Goal: Task Accomplishment & Management: Use online tool/utility

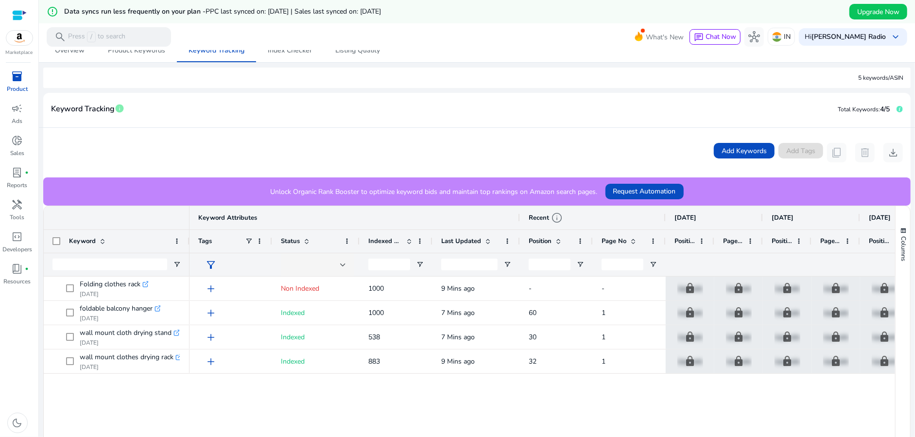
scroll to position [146, 0]
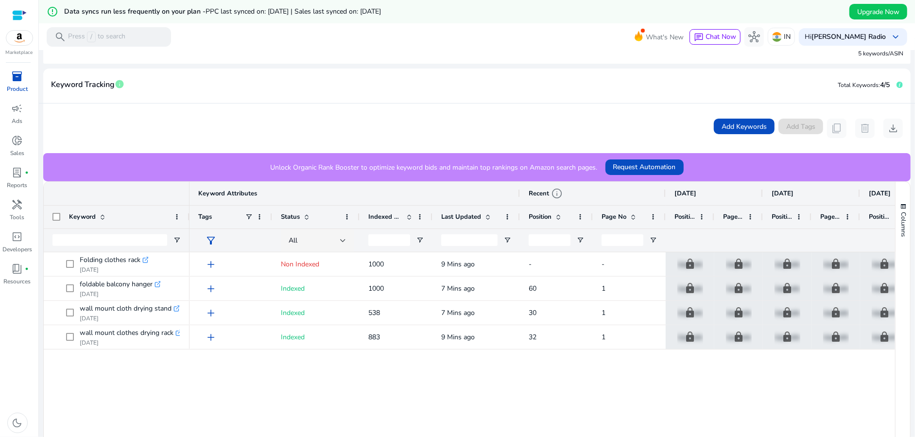
click at [541, 218] on span "Position" at bounding box center [540, 216] width 23 height 9
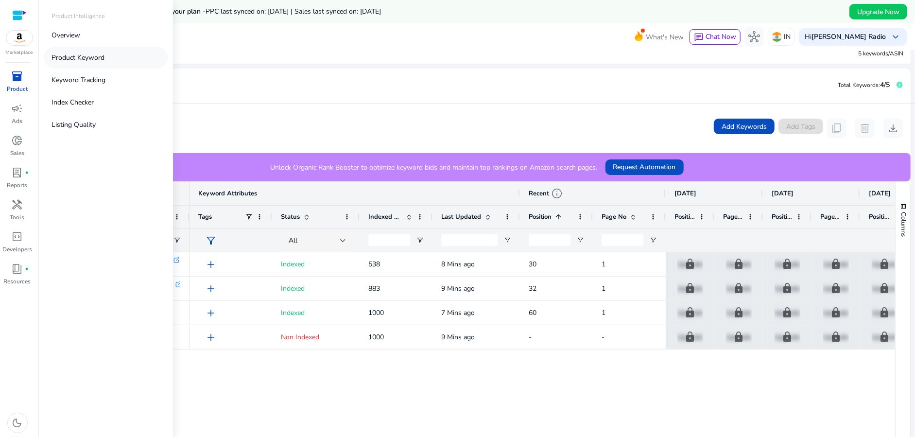
click at [67, 66] on link "Product Keyword" at bounding box center [106, 58] width 124 height 22
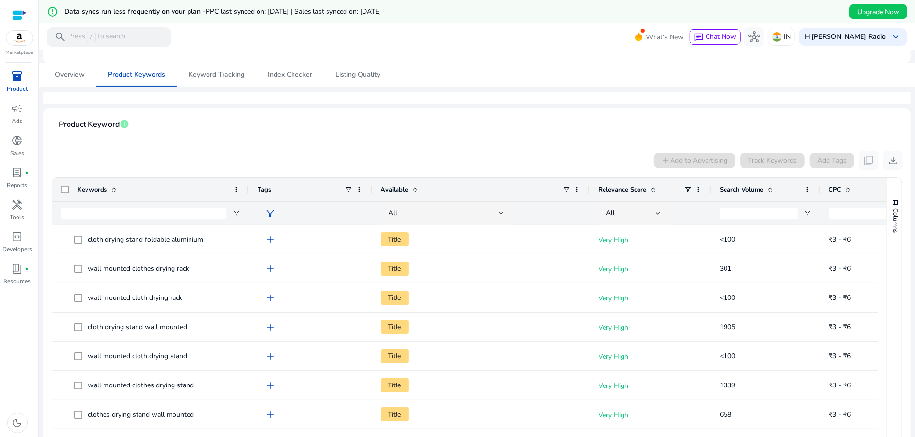
drag, startPoint x: 202, startPoint y: 187, endPoint x: 247, endPoint y: 188, distance: 45.7
click at [247, 188] on div at bounding box center [248, 189] width 4 height 23
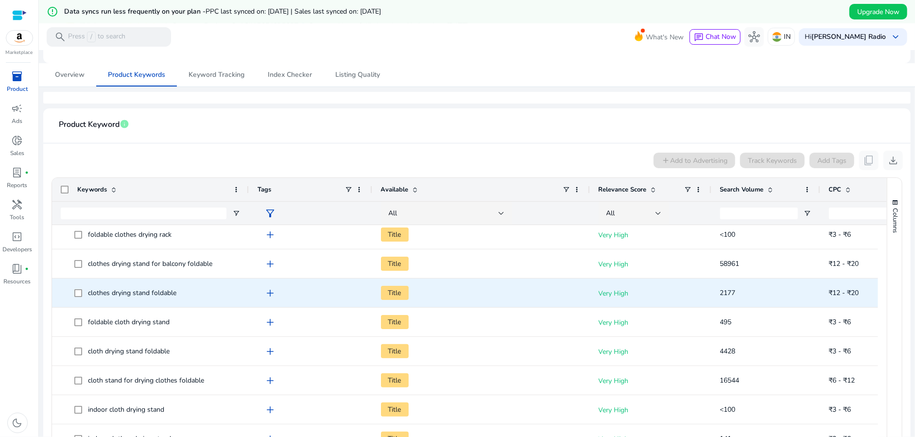
scroll to position [243, 0]
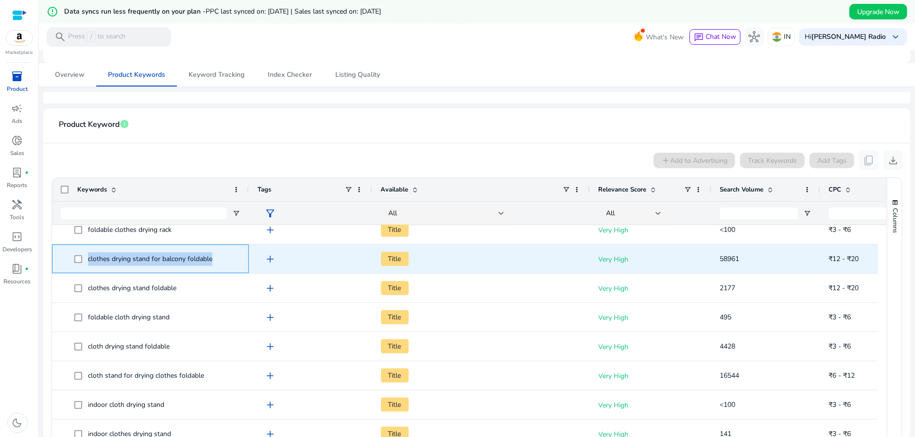
drag, startPoint x: 229, startPoint y: 257, endPoint x: 76, endPoint y: 254, distance: 153.1
click at [76, 254] on span "clothes drying stand for balcony foldable" at bounding box center [157, 259] width 166 height 20
copy span "clothes drying stand for balcony foldable"
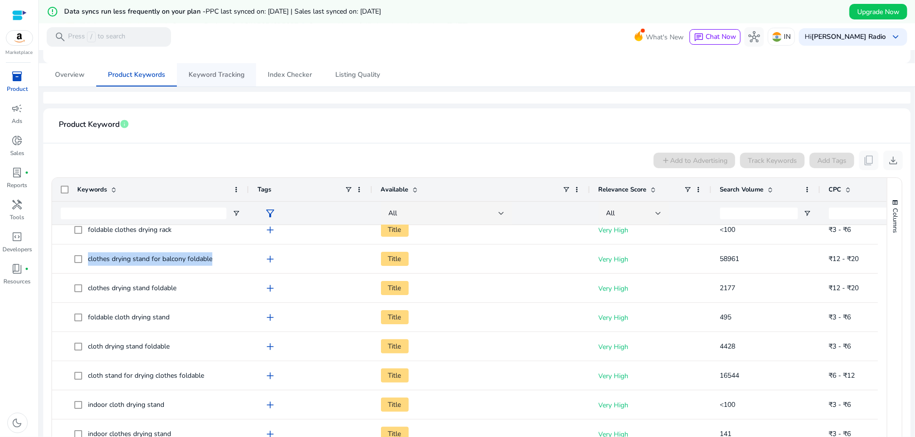
click at [214, 72] on span "Keyword Tracking" at bounding box center [217, 74] width 56 height 7
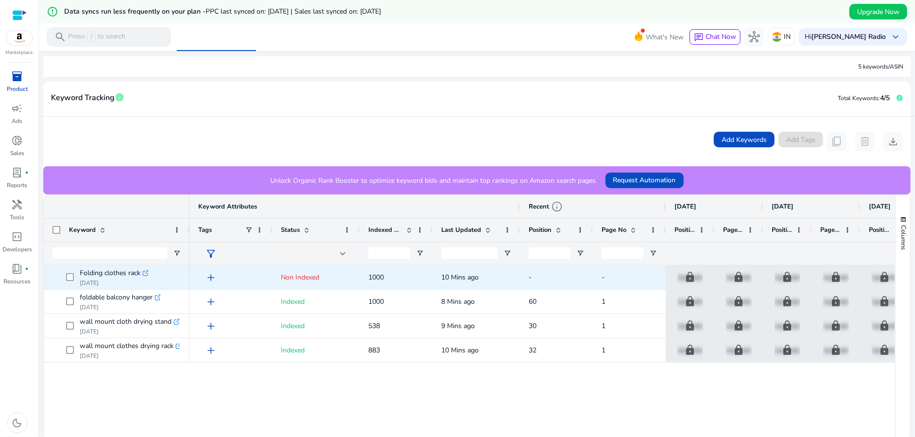
scroll to position [146, 0]
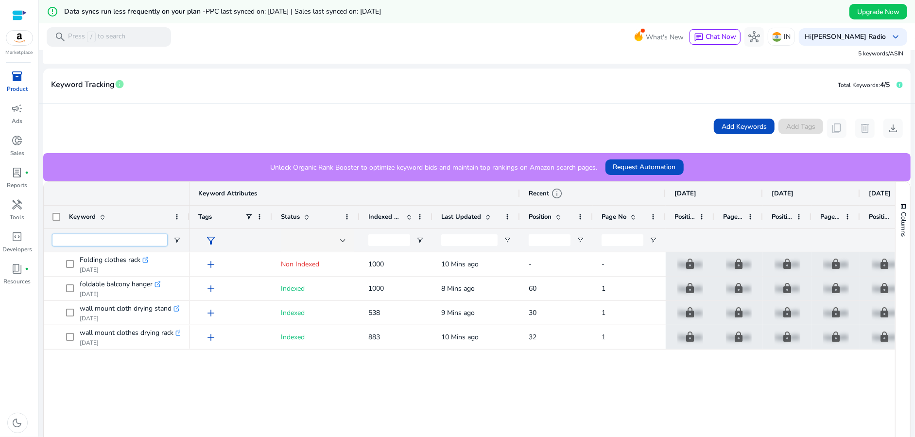
click at [107, 240] on input "Keyword Filter Input" at bounding box center [109, 240] width 115 height 12
paste input "**********"
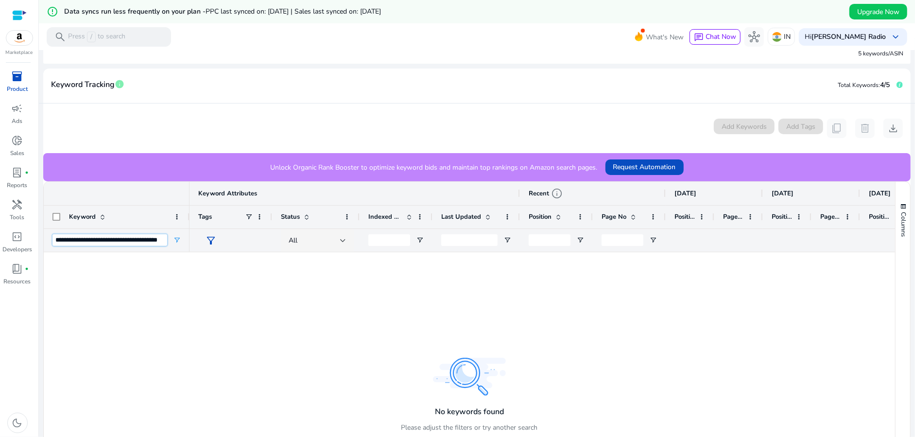
type input "**********"
click at [541, 309] on div at bounding box center [541, 382] width 705 height 260
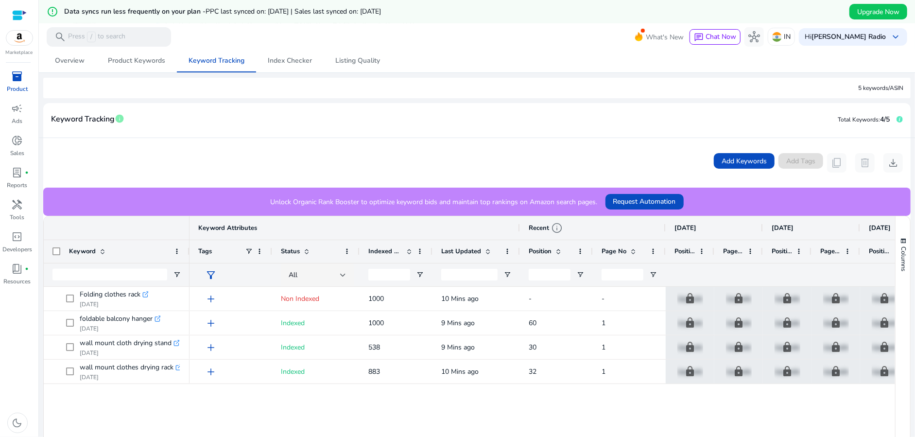
scroll to position [194, 0]
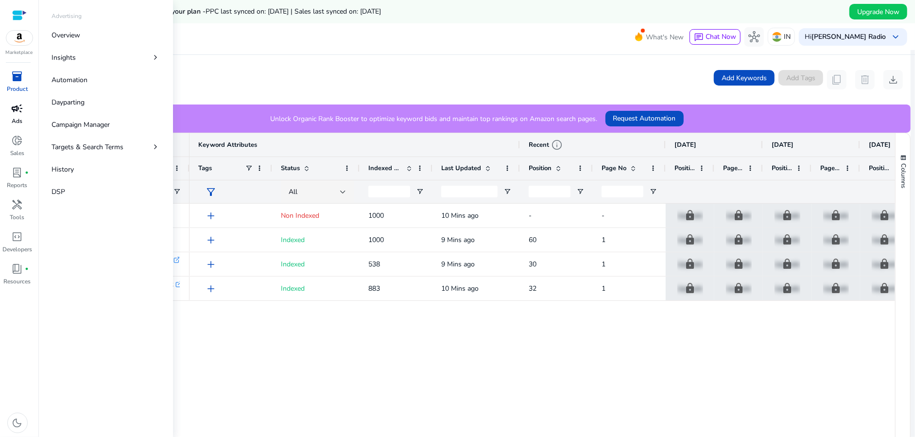
click at [14, 119] on p "Ads" at bounding box center [17, 121] width 11 height 9
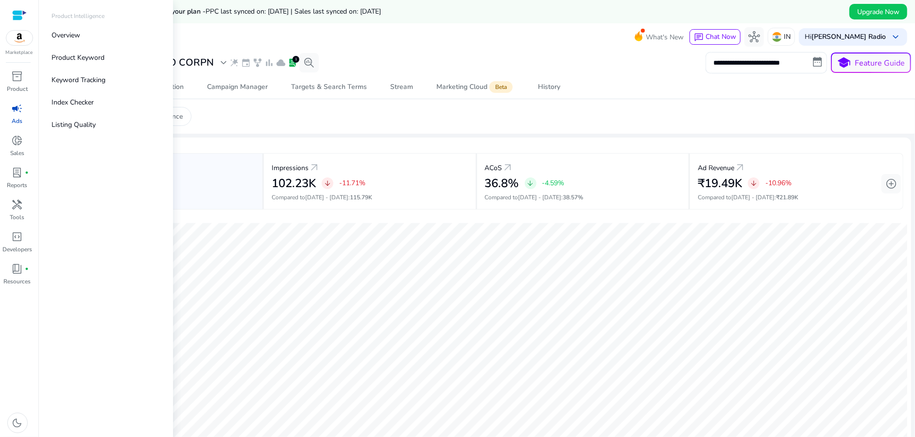
click at [18, 45] on div at bounding box center [19, 38] width 27 height 16
click at [22, 36] on img at bounding box center [19, 38] width 26 height 15
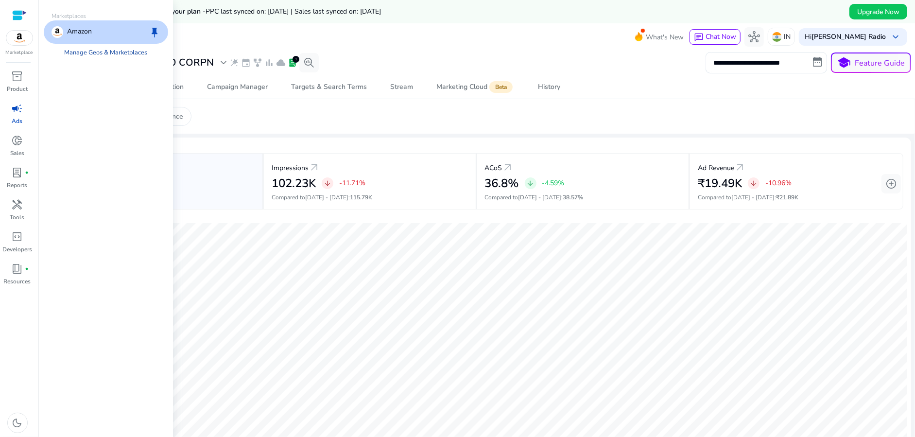
click at [119, 54] on link "Manage Geos & Marketplaces" at bounding box center [106, 52] width 99 height 17
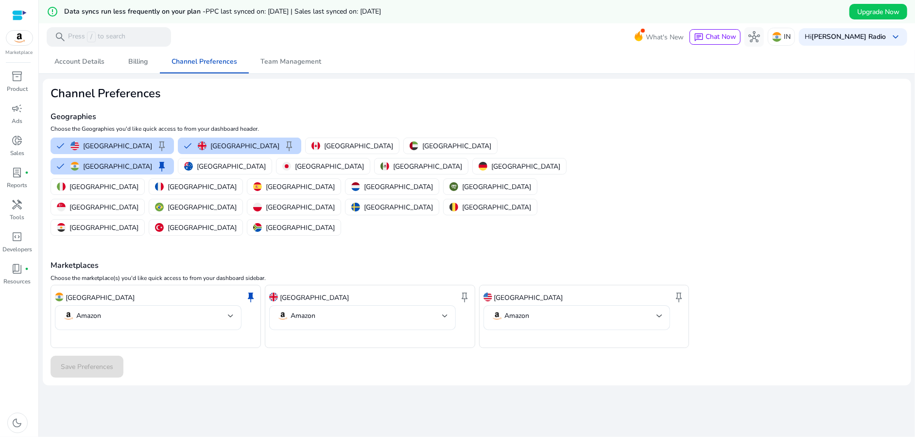
click at [381, 238] on div "Marketplaces Choose the marketplace(s) you'd like quick access to from your das…" at bounding box center [477, 293] width 853 height 110
click at [27, 113] on div "campaign" at bounding box center [17, 109] width 27 height 16
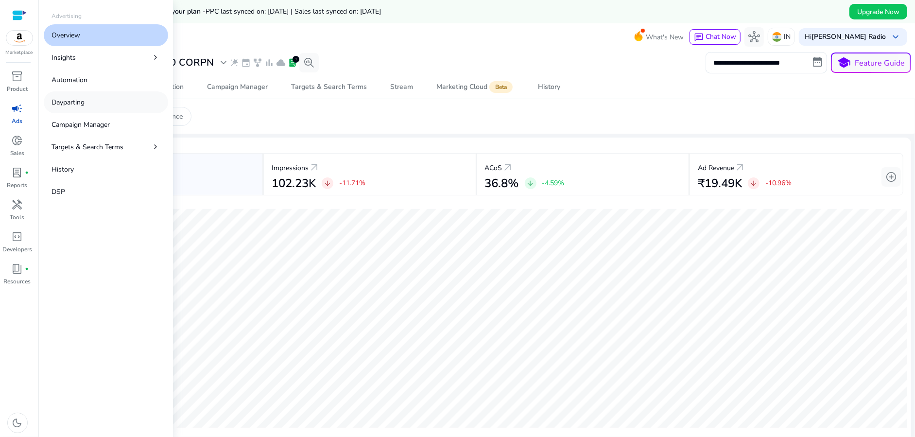
click at [75, 105] on p "Dayparting" at bounding box center [68, 102] width 33 height 10
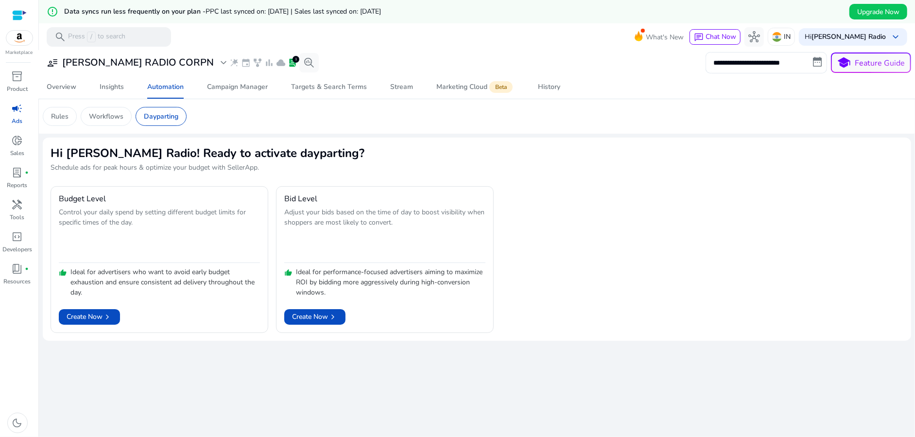
click at [127, 391] on div "**********" at bounding box center [477, 255] width 868 height 410
click at [109, 319] on span "chevron_right" at bounding box center [108, 317] width 10 height 10
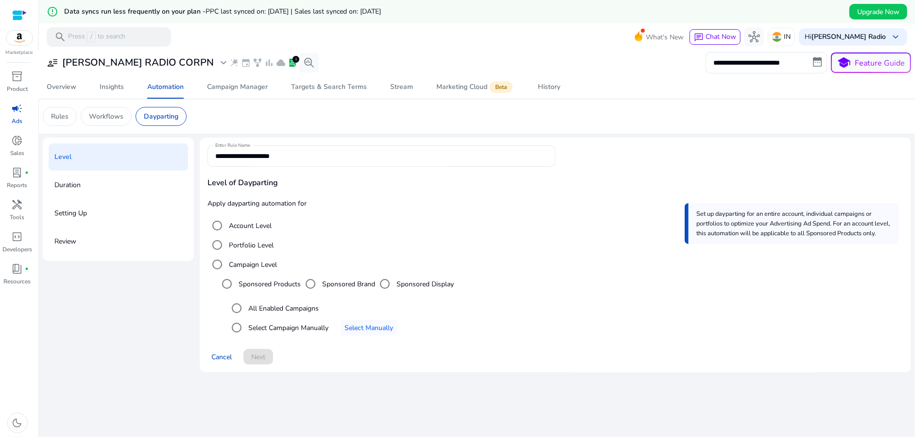
click at [72, 189] on p "Duration" at bounding box center [67, 185] width 26 height 16
click at [75, 184] on p "Duration" at bounding box center [67, 185] width 26 height 16
click at [263, 356] on span "Next" at bounding box center [258, 357] width 14 height 10
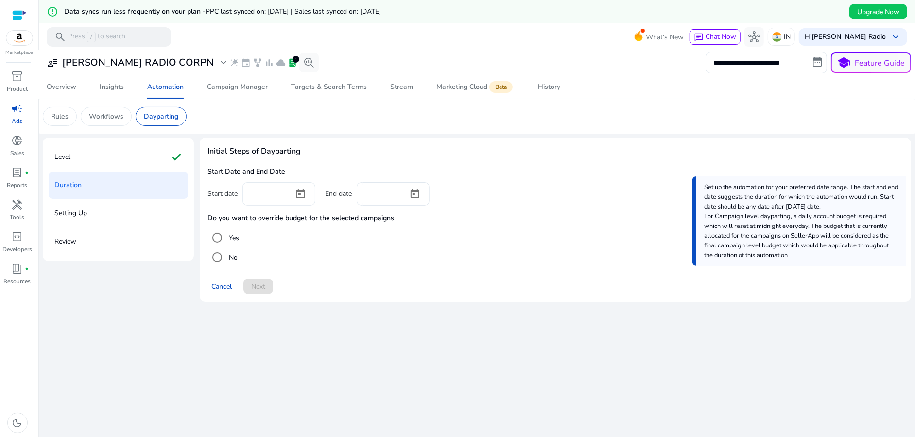
click at [261, 201] on div at bounding box center [268, 192] width 36 height 21
click at [19, 17] on div at bounding box center [19, 15] width 15 height 11
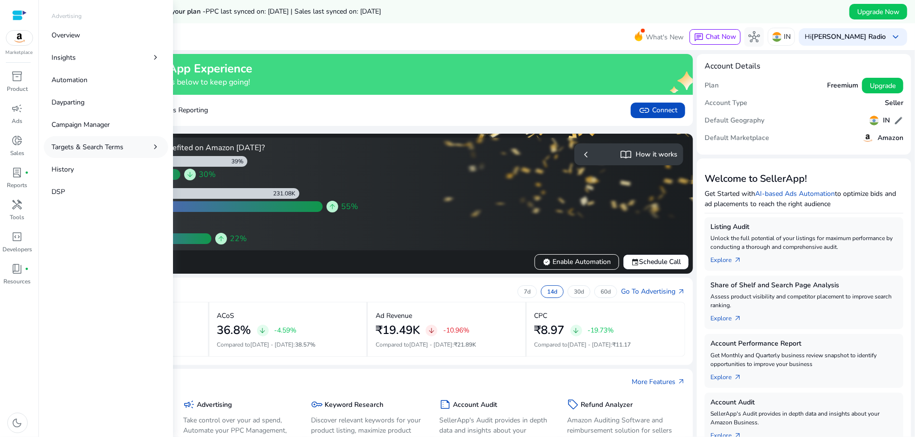
click at [68, 143] on p "Targets & Search Terms" at bounding box center [88, 147] width 72 height 10
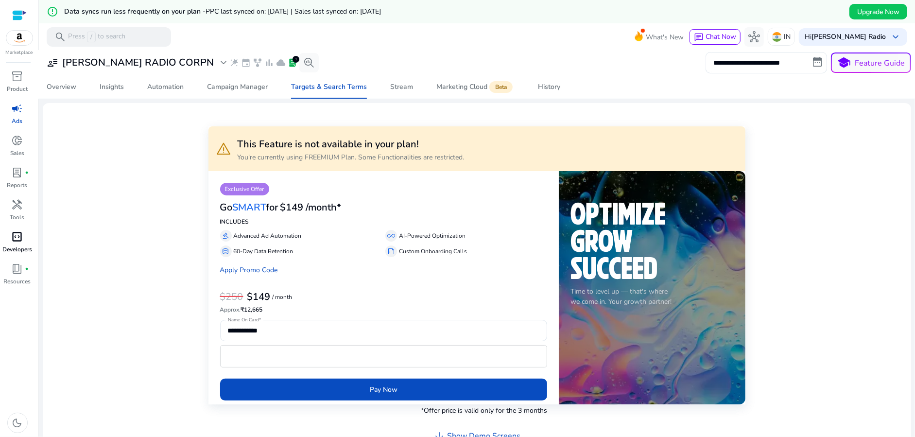
click at [19, 232] on span "code_blocks" at bounding box center [18, 237] width 12 height 12
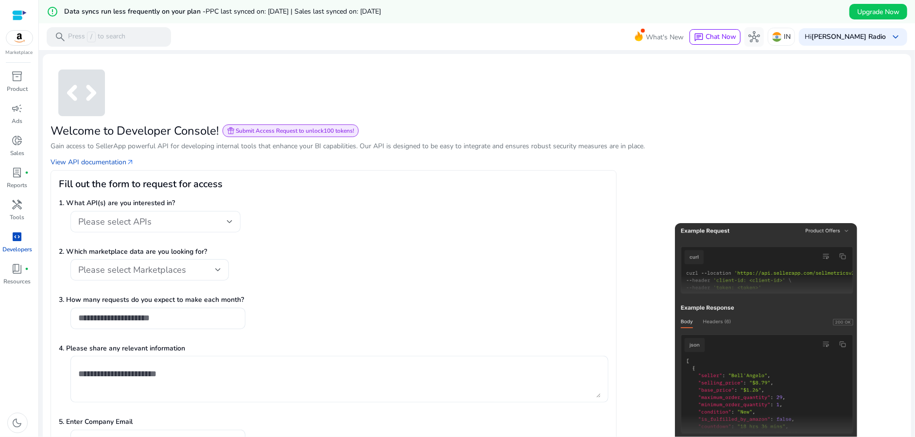
click at [134, 214] on div "Please select APIs" at bounding box center [155, 221] width 155 height 21
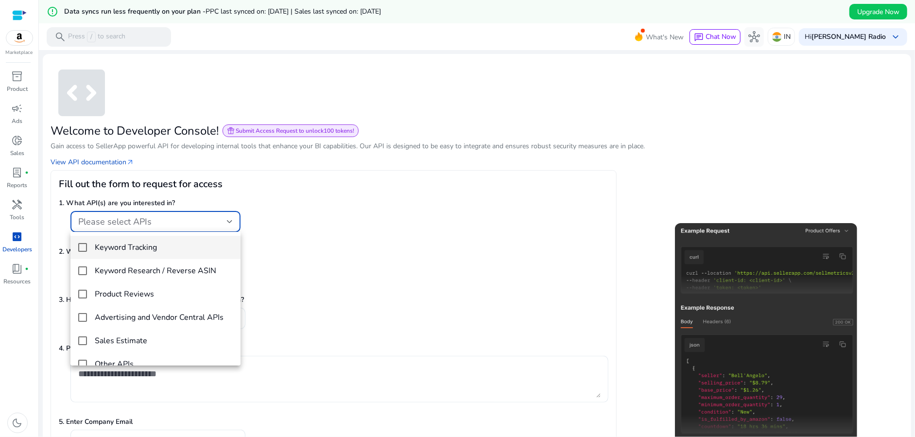
click at [389, 202] on div at bounding box center [457, 218] width 915 height 437
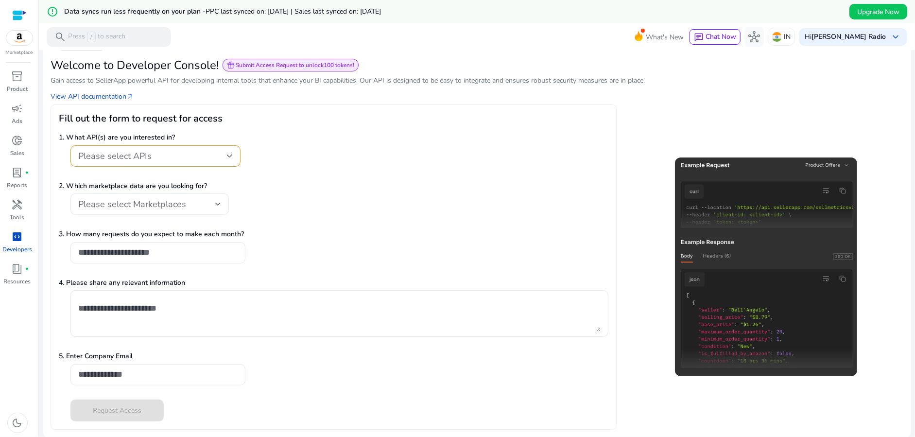
scroll to position [67, 0]
